Goal: Navigation & Orientation: Find specific page/section

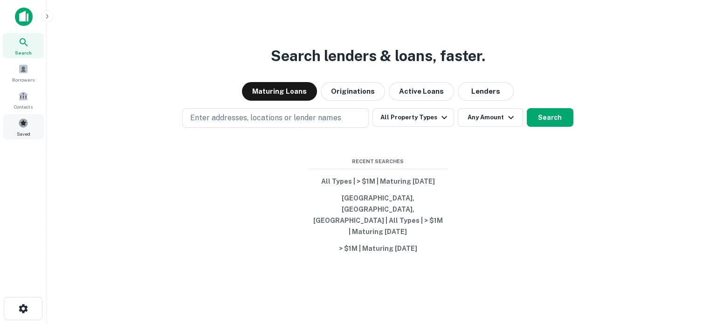
click at [12, 121] on div "Saved" at bounding box center [23, 126] width 41 height 25
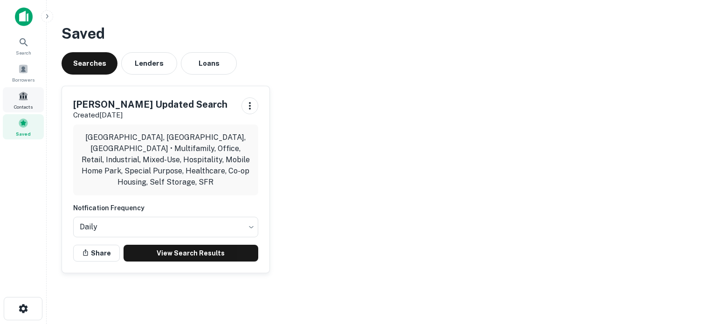
click at [25, 100] on span at bounding box center [23, 96] width 10 height 10
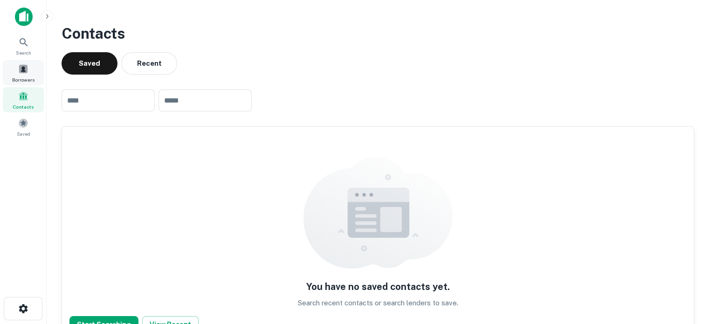
click at [29, 81] on span "Borrowers" at bounding box center [23, 79] width 22 height 7
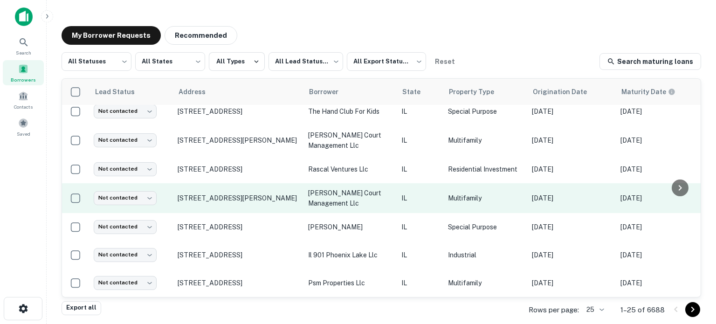
scroll to position [530, 0]
